Goal: Task Accomplishment & Management: Manage account settings

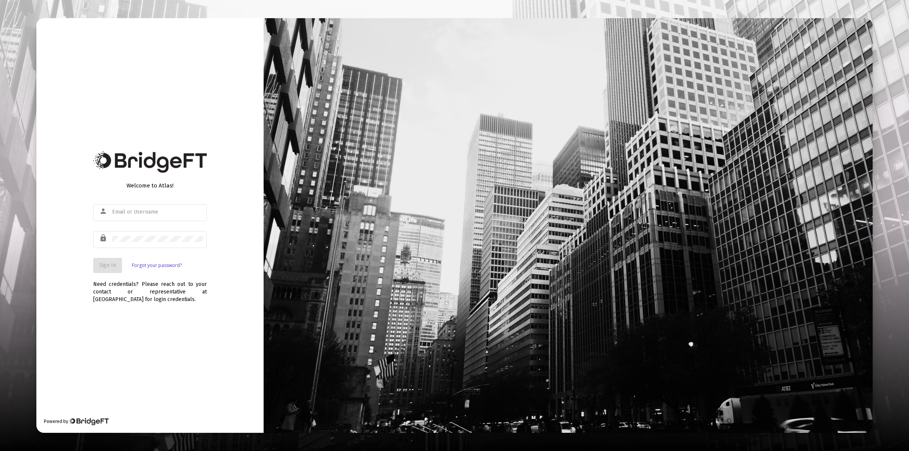
type input "[PERSON_NAME][EMAIL_ADDRESS][DOMAIN_NAME]"
click at [112, 262] on span "Sign In" at bounding box center [107, 265] width 17 height 6
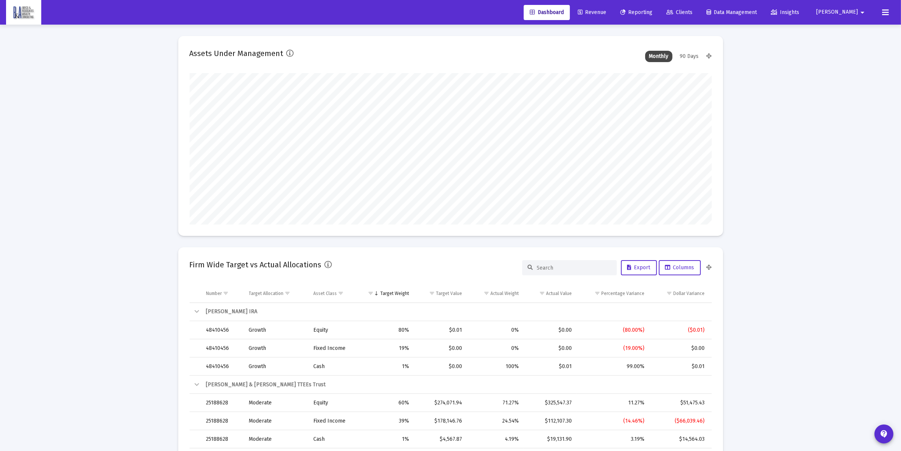
scroll to position [151, 281]
type input "[DATE]"
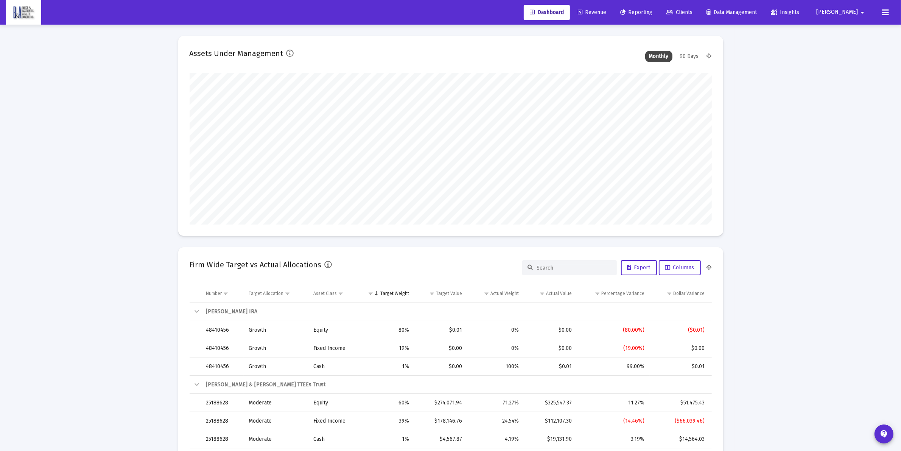
drag, startPoint x: 718, startPoint y: 14, endPoint x: 714, endPoint y: 17, distance: 4.6
click at [693, 14] on span "Clients" at bounding box center [680, 12] width 26 height 6
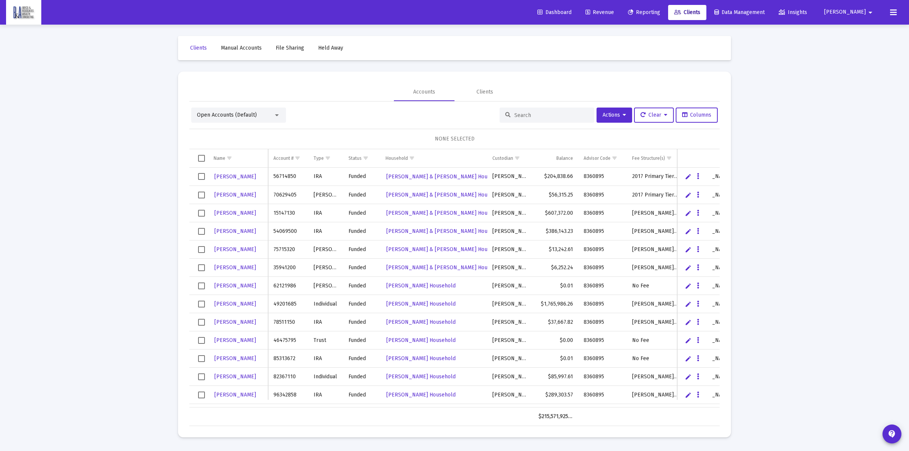
click at [534, 117] on input at bounding box center [551, 115] width 74 height 6
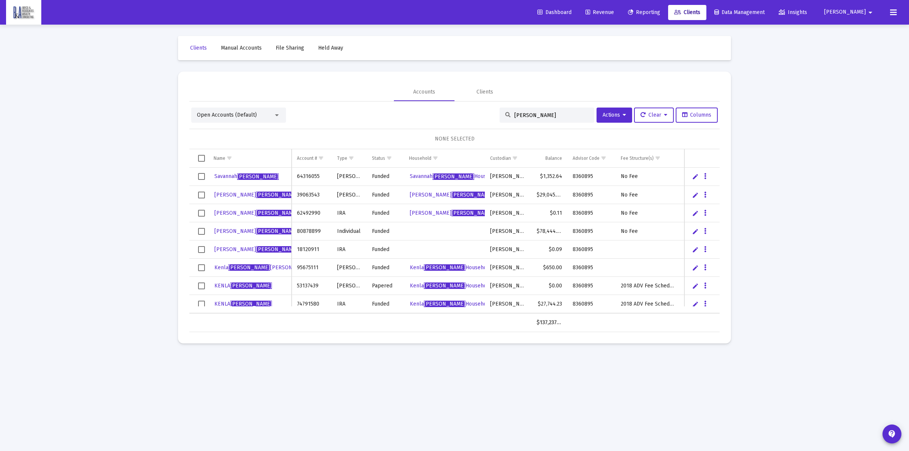
type input "[PERSON_NAME]"
click at [866, 12] on mat-icon "arrow_drop_down" at bounding box center [870, 12] width 9 height 15
click at [861, 35] on span "Settings" at bounding box center [871, 32] width 22 height 18
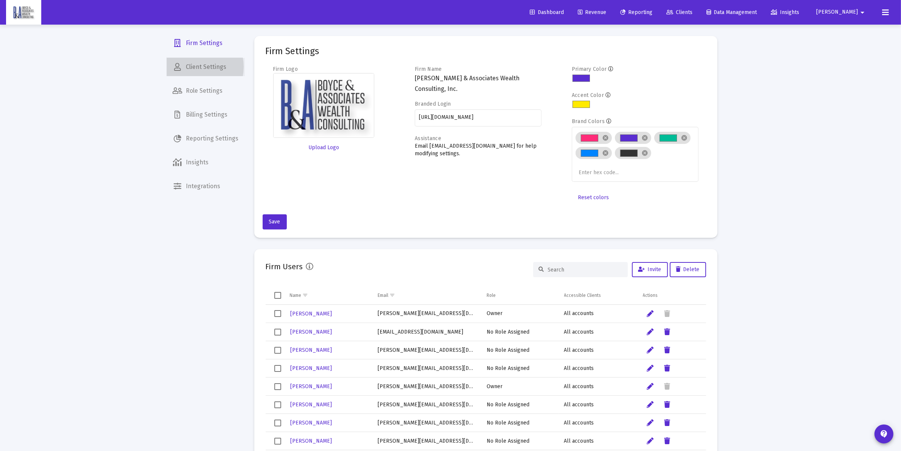
drag, startPoint x: 192, startPoint y: 67, endPoint x: 218, endPoint y: 72, distance: 27.5
click at [192, 67] on span "Client Settings" at bounding box center [206, 67] width 78 height 18
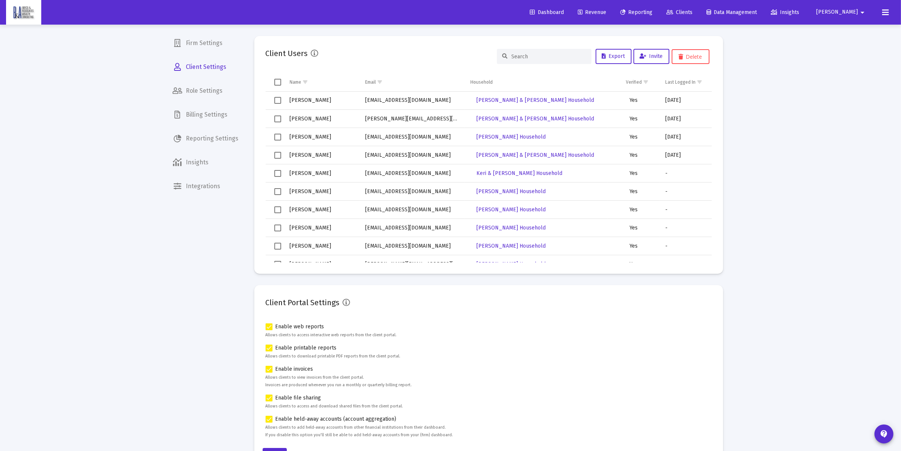
click at [526, 54] on input at bounding box center [549, 56] width 74 height 6
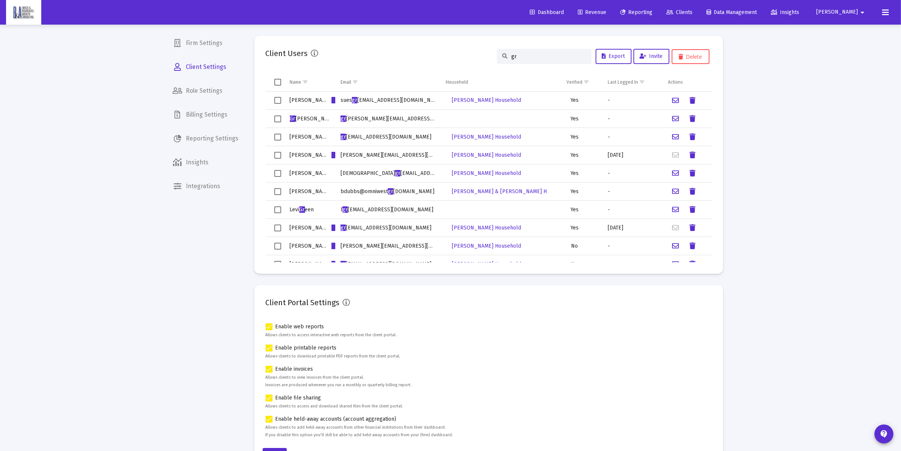
scroll to position [120, 0]
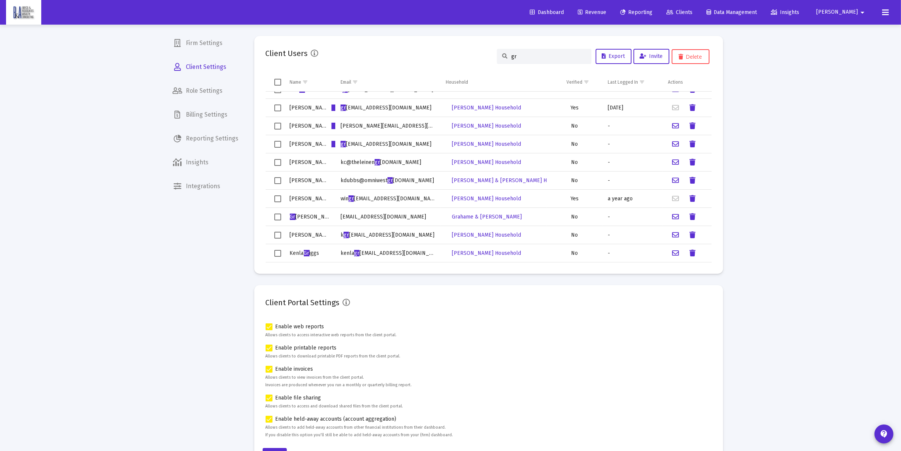
type input "gr"
